Goal: Task Accomplishment & Management: Use online tool/utility

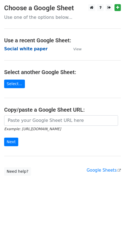
click at [28, 49] on strong "Social white paper" at bounding box center [25, 48] width 43 height 5
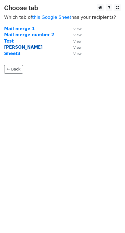
click at [14, 49] on strong "[PERSON_NAME]" at bounding box center [23, 47] width 38 height 5
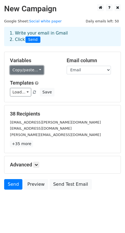
click at [25, 69] on link "Copy/paste..." at bounding box center [27, 70] width 34 height 9
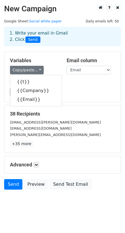
click at [78, 84] on h5 "Templates" at bounding box center [62, 83] width 105 height 6
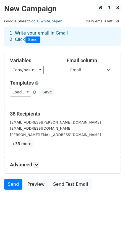
click at [47, 20] on link "Social white paper" at bounding box center [45, 21] width 33 height 4
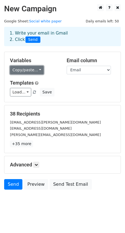
click at [28, 72] on link "Copy/paste..." at bounding box center [27, 70] width 34 height 9
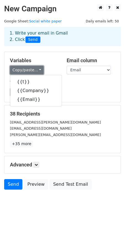
click at [28, 72] on link "Copy/paste..." at bounding box center [27, 70] width 34 height 9
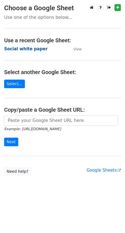
click at [17, 49] on strong "Social white paper" at bounding box center [25, 48] width 43 height 5
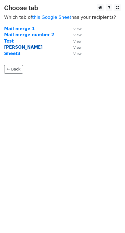
click at [10, 47] on strong "[PERSON_NAME]" at bounding box center [23, 47] width 38 height 5
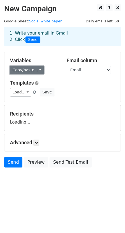
click at [30, 70] on link "Copy/paste..." at bounding box center [27, 70] width 34 height 9
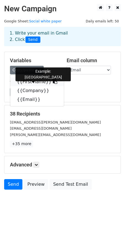
click at [33, 84] on link "{{First name}}" at bounding box center [37, 81] width 54 height 9
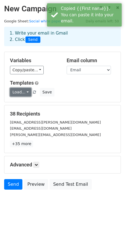
click at [24, 94] on link "Load..." at bounding box center [20, 92] width 21 height 9
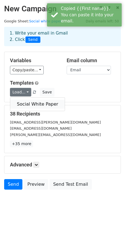
click at [28, 101] on link "Social White Paper" at bounding box center [37, 104] width 55 height 9
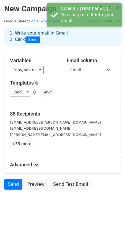
scroll to position [4, 0]
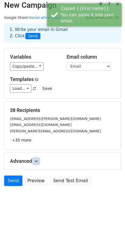
click at [39, 161] on link at bounding box center [36, 161] width 6 height 6
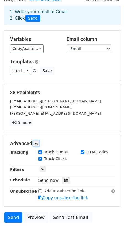
scroll to position [22, 0]
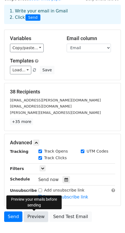
click at [33, 217] on link "Preview" at bounding box center [36, 217] width 24 height 11
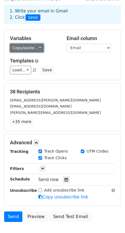
click at [31, 49] on link "Copy/paste..." at bounding box center [27, 48] width 34 height 9
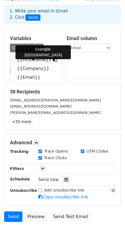
click at [33, 61] on link "{{First name}}" at bounding box center [37, 59] width 54 height 9
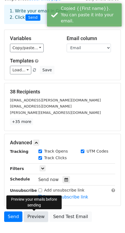
click at [32, 218] on link "Preview" at bounding box center [36, 217] width 24 height 11
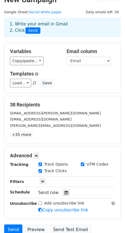
scroll to position [0, 0]
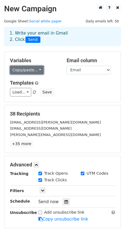
click at [34, 71] on link "Copy/paste..." at bounding box center [27, 70] width 34 height 9
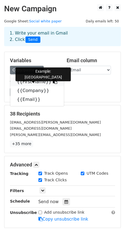
click at [34, 82] on link "{{First name}}" at bounding box center [37, 81] width 54 height 9
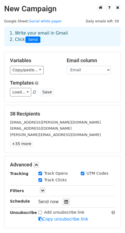
scroll to position [58, 0]
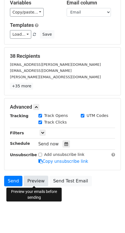
click at [35, 177] on link "Preview" at bounding box center [36, 181] width 24 height 11
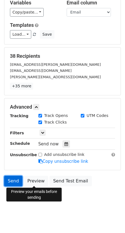
click at [14, 181] on link "Send" at bounding box center [13, 181] width 18 height 11
